Goal: Task Accomplishment & Management: Manage account settings

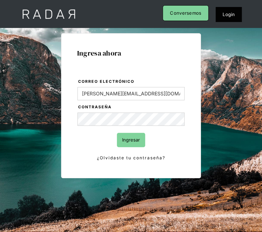
click at [128, 135] on input "Ingresar" at bounding box center [131, 140] width 28 height 14
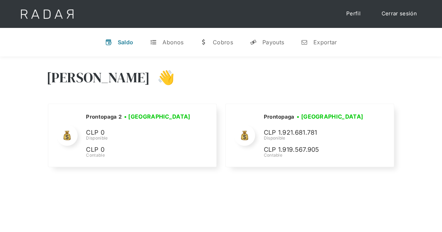
click at [262, 18] on link "Cerrar sesión" at bounding box center [398, 14] width 49 height 14
